Goal: Task Accomplishment & Management: Complete application form

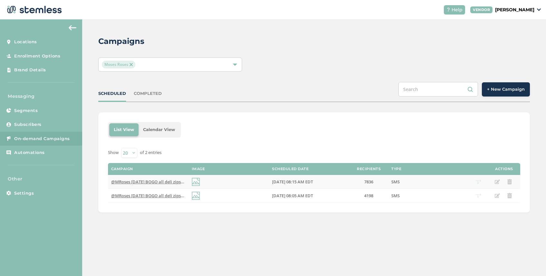
click at [160, 181] on span "@MRoses [DATE] BOGO all deli zips and prepacked deli zips again! Visit our [GEO…" at bounding box center [240, 182] width 259 height 6
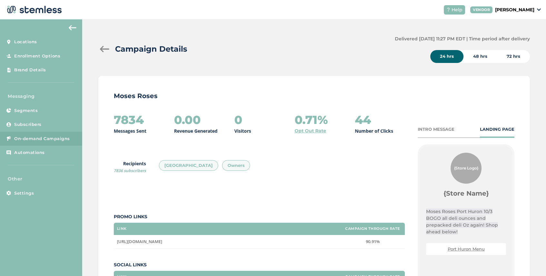
click at [439, 127] on div "INTRO MESSAGE" at bounding box center [436, 129] width 37 height 6
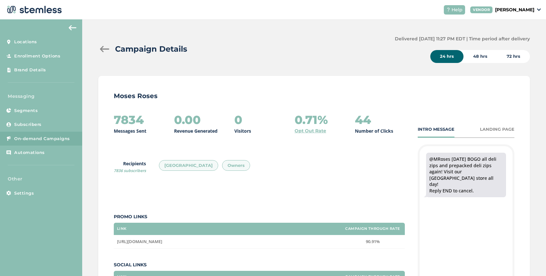
drag, startPoint x: 460, startPoint y: 179, endPoint x: 427, endPoint y: 154, distance: 41.1
click at [427, 154] on div "@MRoses [DATE] BOGO all deli zips and prepacked deli zips again! Visit our [GEO…" at bounding box center [466, 175] width 80 height 45
copy div "@MRoses [DATE] BOGO all deli zips and prepacked deli zips again! Visit our [GEO…"
click at [101, 51] on div at bounding box center [104, 49] width 13 height 6
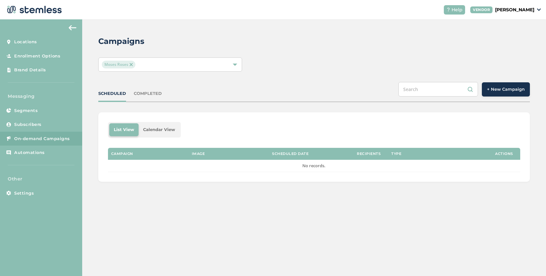
click at [508, 87] on span "+ New Campaign" at bounding box center [506, 89] width 38 height 6
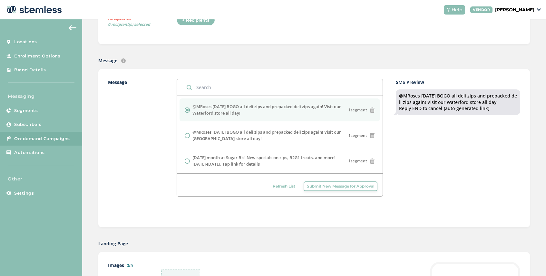
scroll to position [149, 0]
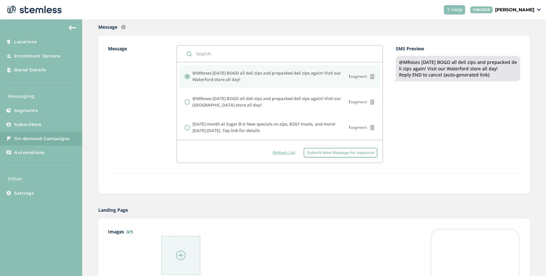
click at [341, 153] on span "Submit New Message for Approval" at bounding box center [340, 153] width 67 height 6
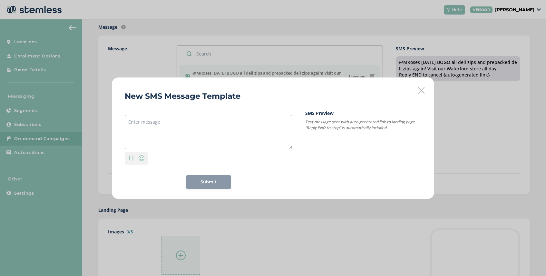
click at [162, 119] on textarea at bounding box center [209, 132] width 168 height 34
paste textarea "@MRoses [DATE] BOGO all deli zips and prepacked deli zips again! Visit our [GEO…"
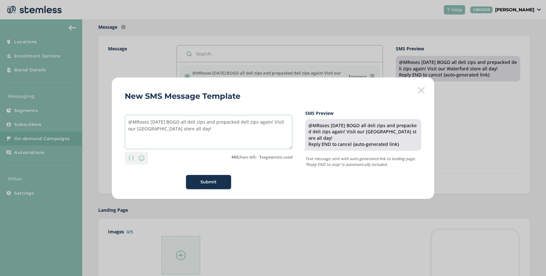
drag, startPoint x: 183, startPoint y: 122, endPoint x: 120, endPoint y: 119, distance: 63.0
click at [120, 119] on div "New SMS Message Template @MRoses [DATE] BOGO all deli zips and prepacked deli z…" at bounding box center [273, 137] width 322 height 121
drag, startPoint x: 253, startPoint y: 122, endPoint x: 178, endPoint y: 120, distance: 74.5
click at [178, 120] on textarea "GBuddha: BOGO all deli zips and prepacked deli zips again! Visit our [GEOGRAPHI…" at bounding box center [209, 132] width 168 height 34
click at [165, 122] on textarea "GBuddha: BOGO all deli zips and prepacked deli zips again! Visit our [GEOGRAPHI…" at bounding box center [209, 132] width 168 height 34
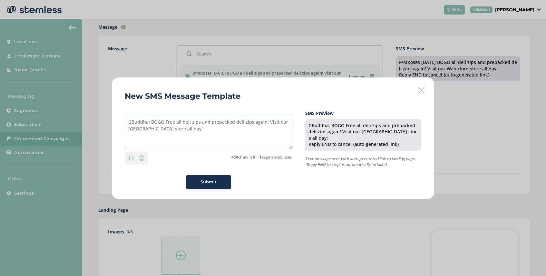
drag, startPoint x: 233, startPoint y: 122, endPoint x: 183, endPoint y: 124, distance: 50.4
click at [183, 124] on textarea "GBuddha: BOGO Free all deli zips and prepacked deli zips again! Visit our [GEOG…" at bounding box center [209, 132] width 168 height 34
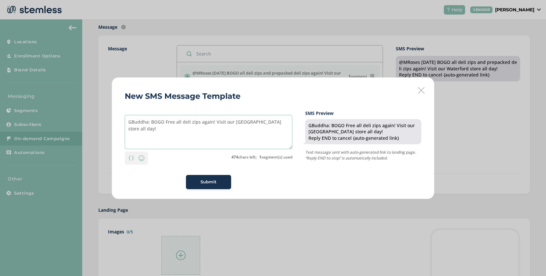
drag, startPoint x: 212, startPoint y: 122, endPoint x: 200, endPoint y: 123, distance: 12.0
click at [200, 123] on textarea "GBuddha: BOGO Free all deli zips again! Visit our [GEOGRAPHIC_DATA] store all d…" at bounding box center [209, 132] width 168 height 34
drag, startPoint x: 257, startPoint y: 122, endPoint x: 234, endPoint y: 122, distance: 22.9
click at [234, 122] on textarea "GBuddha: BOGO Free all deli zips [DATE]! Visit our [GEOGRAPHIC_DATA] store all …" at bounding box center [209, 132] width 168 height 34
drag, startPoint x: 282, startPoint y: 123, endPoint x: 266, endPoint y: 123, distance: 15.5
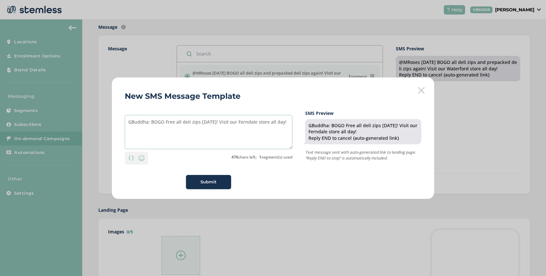
click at [266, 123] on textarea "GBuddha: BOGO Free all deli zips [DATE]! Visit our Ferndale store all day!" at bounding box center [209, 132] width 168 height 34
click at [214, 122] on textarea "GBuddha: BOGO Free all deli zips [DATE]! Visit our Ferndale store until 9pm!" at bounding box center [209, 132] width 168 height 34
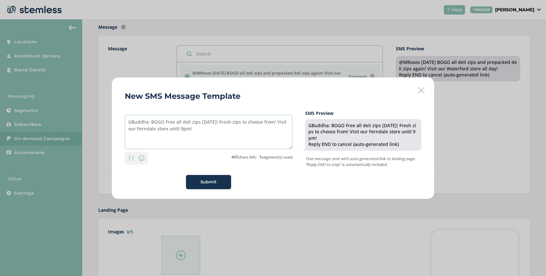
click at [196, 130] on textarea "GBuddha: BOGO Free all deli zips [DATE]! Fresh zips to choose from! Visit our F…" at bounding box center [209, 132] width 168 height 34
click at [228, 122] on textarea "GBuddha: BOGO Free all deli zips [DATE]! Fresh zips to choose from! Visit our F…" at bounding box center [209, 132] width 168 height 34
type textarea "GBuddha: BOGO Free all deli zips [DATE]! Fresh new zips to choose from! Visit o…"
click at [204, 185] on button "Submit" at bounding box center [208, 182] width 45 height 14
